Goal: Find specific page/section: Find specific page/section

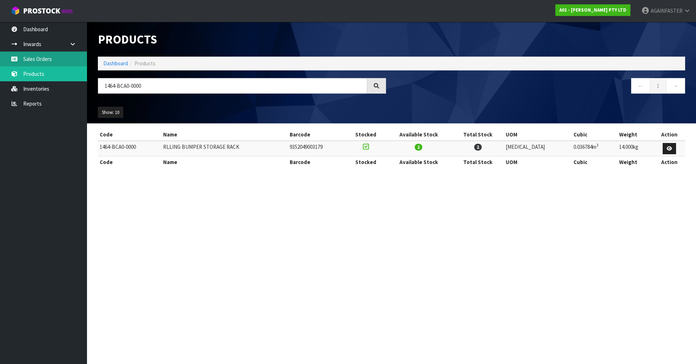
drag, startPoint x: 152, startPoint y: 82, endPoint x: 34, endPoint y: 57, distance: 120.1
click at [34, 57] on body "Toggle navigation ProStock WMS A01 - [PERSON_NAME] PTY LTD AGAINFASTER Logout D…" at bounding box center [348, 182] width 696 height 364
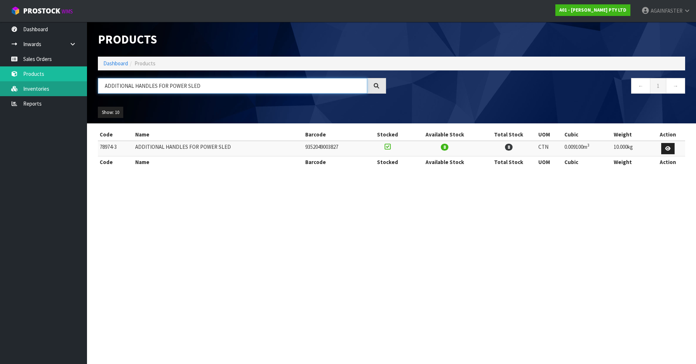
drag, startPoint x: 203, startPoint y: 84, endPoint x: 32, endPoint y: 93, distance: 171.4
click at [32, 93] on body "Toggle navigation ProStock WMS A01 - [PERSON_NAME] PTY LTD AGAINFASTER Logout D…" at bounding box center [348, 182] width 696 height 364
paste input "FDP-R-12-5"
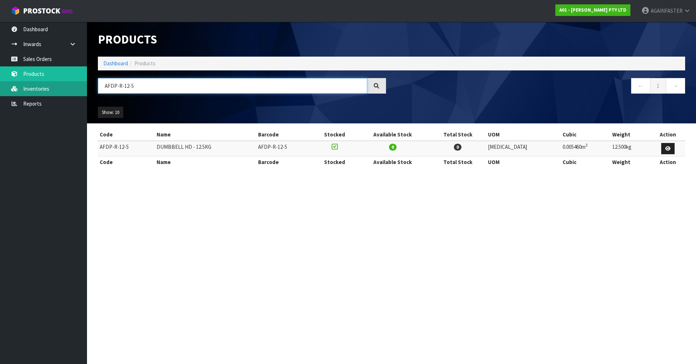
drag, startPoint x: 154, startPoint y: 85, endPoint x: 69, endPoint y: 93, distance: 85.2
click at [69, 93] on body "Toggle navigation ProStock WMS A01 - [PERSON_NAME] PTY LTD AGAINFASTER Logout D…" at bounding box center [348, 182] width 696 height 364
paste input "1009-VB02-0500"
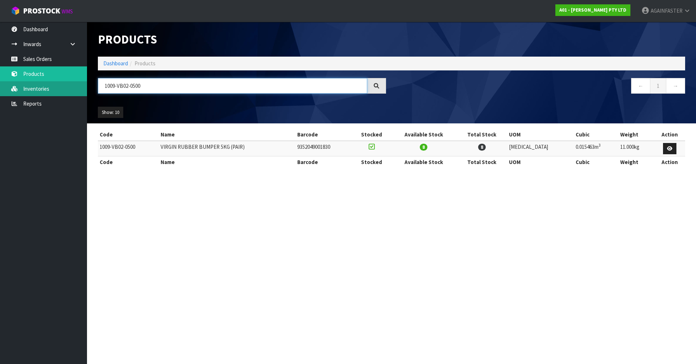
drag, startPoint x: 163, startPoint y: 84, endPoint x: 0, endPoint y: 91, distance: 162.7
click at [0, 91] on body "Toggle navigation ProStock WMS A01 - [PERSON_NAME] PTY LTD AGAINFASTER Logout D…" at bounding box center [348, 182] width 696 height 364
paste input "0CFP-SET"
drag, startPoint x: 146, startPoint y: 88, endPoint x: 79, endPoint y: 93, distance: 66.6
click at [79, 93] on body "Toggle navigation ProStock WMS A01 - [PERSON_NAME] PTY LTD AGAINFASTER Logout D…" at bounding box center [348, 182] width 696 height 364
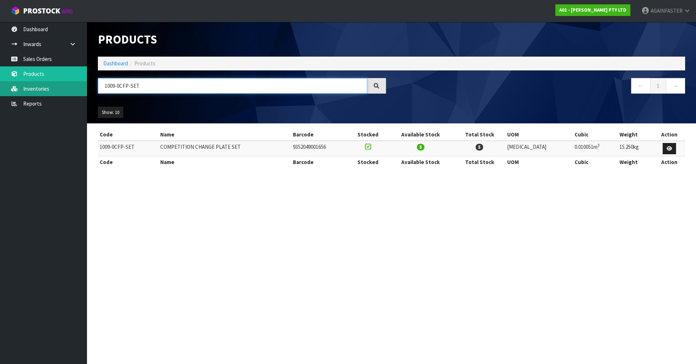
paste input "AFAB-AB-01-0003"
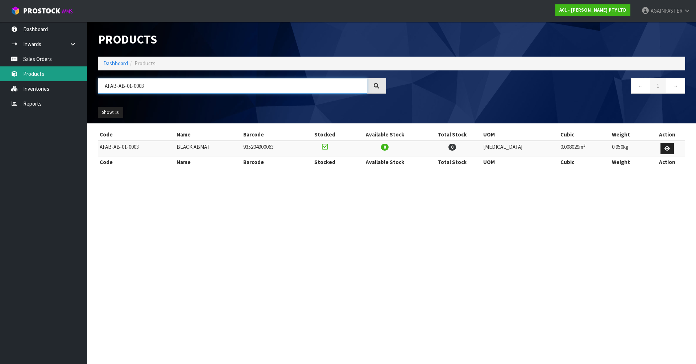
drag, startPoint x: 153, startPoint y: 89, endPoint x: 5, endPoint y: 78, distance: 148.4
click at [5, 78] on body "Toggle navigation ProStock WMS A01 - [PERSON_NAME] PTY LTD AGAINFASTER Logout D…" at bounding box center [348, 182] width 696 height 364
paste input "0119-WWH0-0100"
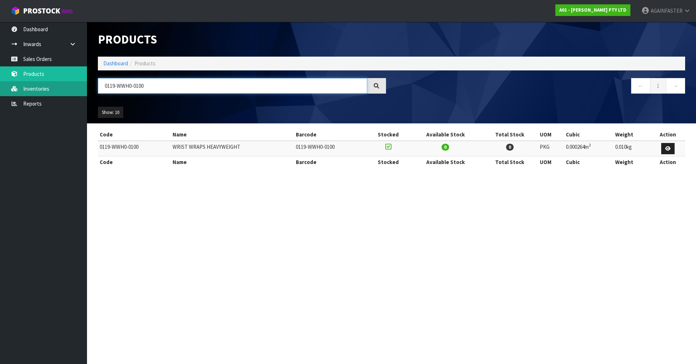
drag, startPoint x: 149, startPoint y: 82, endPoint x: 31, endPoint y: 86, distance: 118.3
click at [31, 86] on body "Toggle navigation ProStock WMS A01 - [PERSON_NAME] PTY LTD AGAINFASTER Logout D…" at bounding box center [348, 182] width 696 height 364
paste input "1464-BCA0-00"
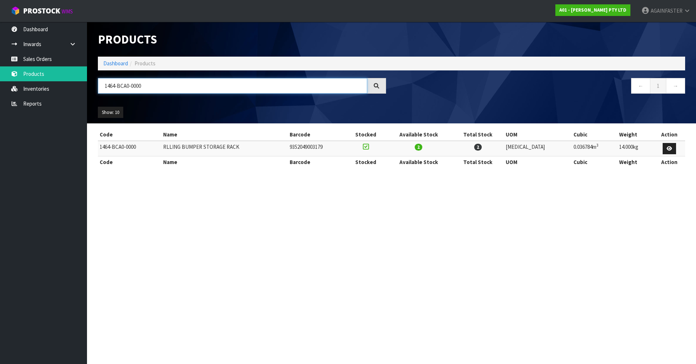
type input "1464-BCA0-0000"
click at [156, 87] on input "1464-BCA0-0000" at bounding box center [233, 86] width 270 height 16
click at [74, 61] on link "Sales Orders" at bounding box center [43, 59] width 87 height 15
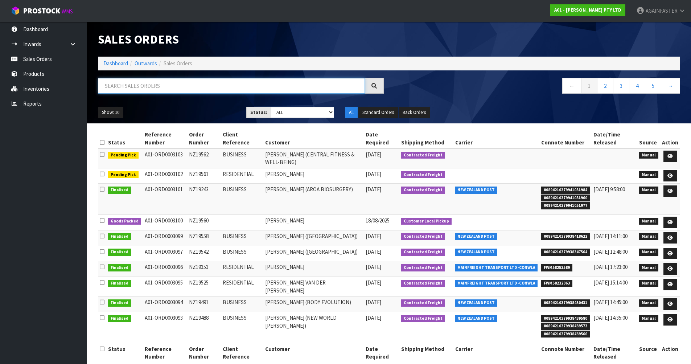
click at [130, 88] on input "text" at bounding box center [231, 86] width 267 height 16
paste input "NZ19434"
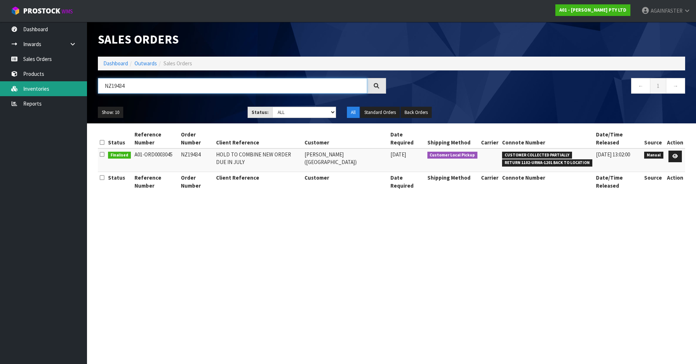
drag, startPoint x: 139, startPoint y: 86, endPoint x: 74, endPoint y: 88, distance: 65.0
click at [74, 88] on body "Toggle navigation ProStock WMS A01 - [PERSON_NAME] PTY LTD AGAINFASTER Logout D…" at bounding box center [348, 182] width 696 height 364
paste input "Kohi"
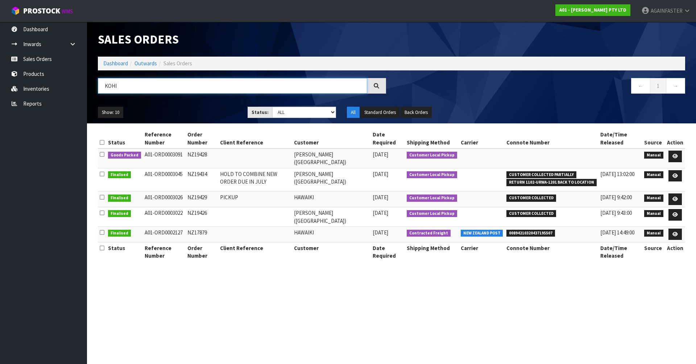
type input "KOHI"
drag, startPoint x: 210, startPoint y: 155, endPoint x: 188, endPoint y: 152, distance: 23.0
click at [188, 152] on td "NZ19428" at bounding box center [202, 158] width 33 height 20
copy td "NZ19428"
click at [49, 72] on link "Products" at bounding box center [43, 73] width 87 height 15
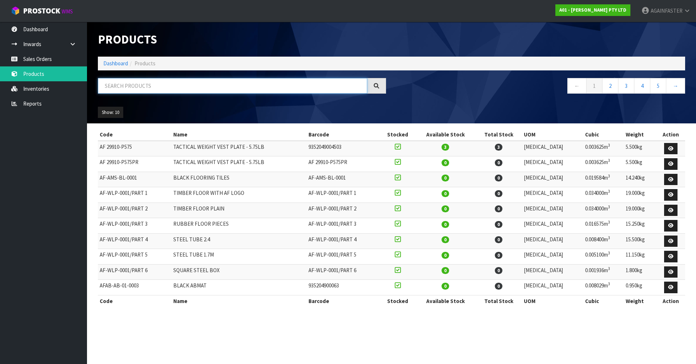
paste input "Dumbbell HD - 22.5kg"
click at [128, 89] on input "Dumbbell HD - 22.5kg" at bounding box center [233, 86] width 270 height 16
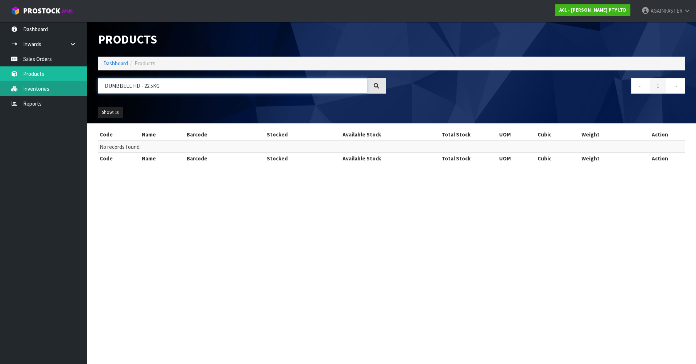
drag, startPoint x: 163, startPoint y: 86, endPoint x: 67, endPoint y: 91, distance: 96.6
click at [67, 91] on body "Toggle navigation ProStock WMS A01 - [PERSON_NAME] PTY LTD AGAINFASTER Logout D…" at bounding box center [348, 182] width 696 height 364
paste input "AFDP-R-22-5"
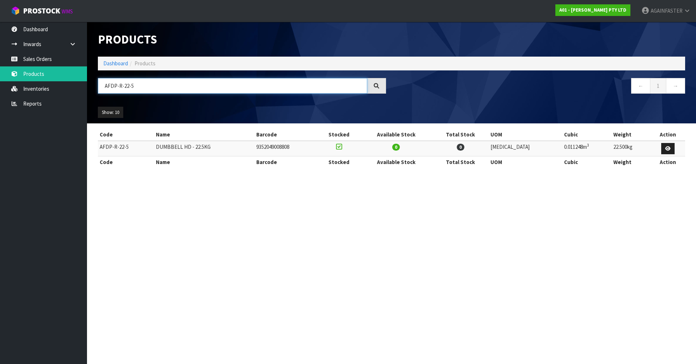
type input "AFDP-R-22-5"
